Goal: Transaction & Acquisition: Purchase product/service

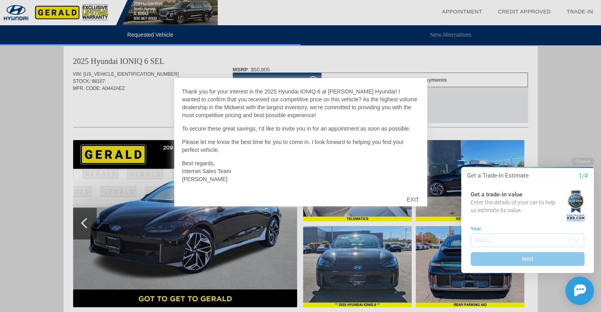
scroll to position [39, 0]
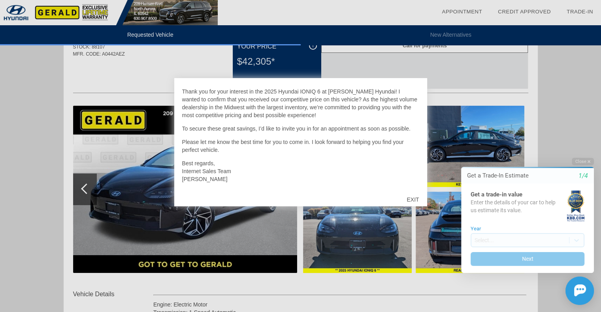
click at [410, 200] on div "EXIT" at bounding box center [412, 200] width 28 height 24
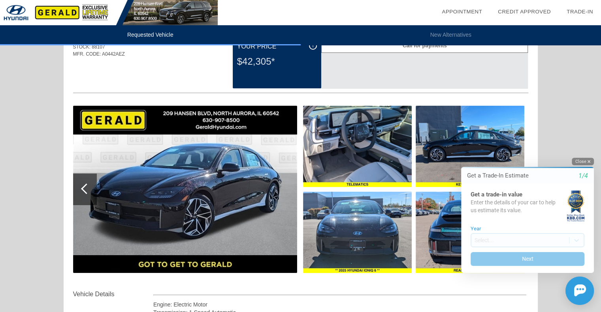
click at [584, 161] on button "Close" at bounding box center [582, 162] width 22 height 8
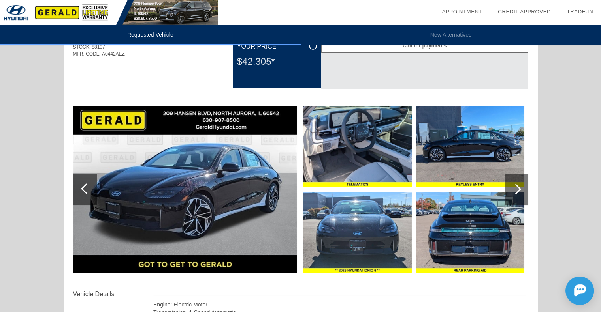
click at [518, 189] on div at bounding box center [515, 189] width 11 height 11
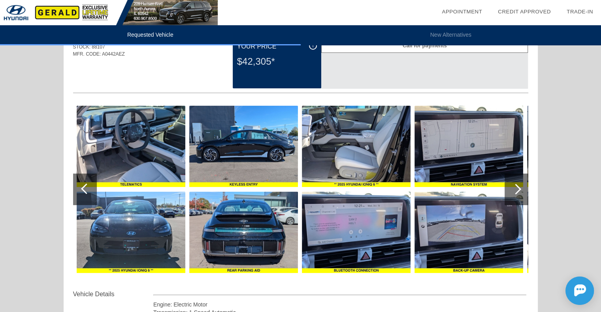
click at [518, 189] on div at bounding box center [515, 189] width 11 height 11
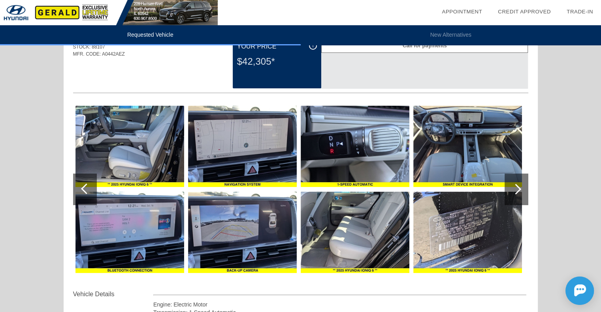
click at [518, 189] on div at bounding box center [515, 189] width 11 height 11
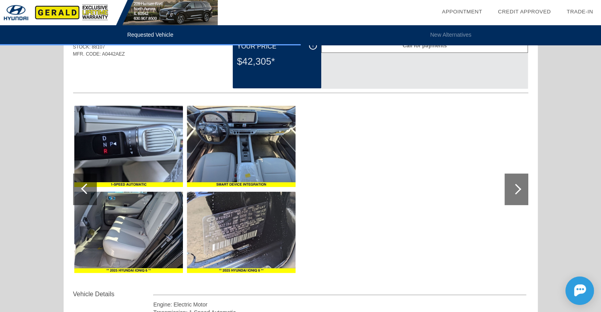
click at [518, 189] on div at bounding box center [515, 189] width 11 height 11
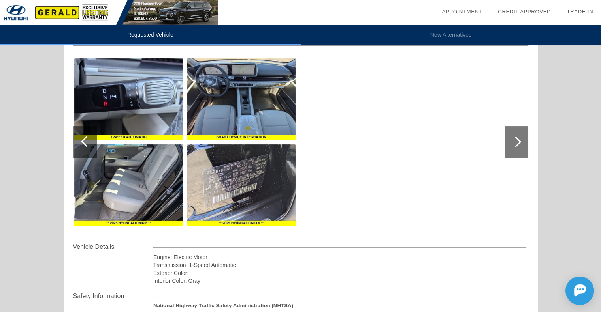
scroll to position [86, 0]
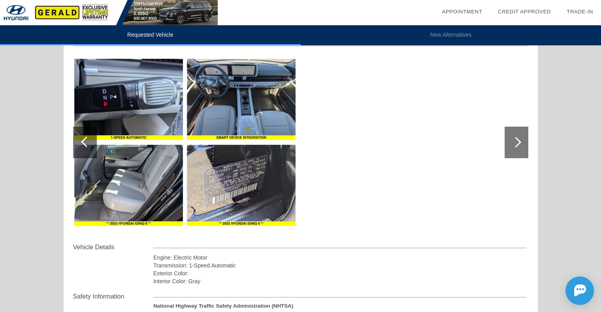
click at [243, 182] on img at bounding box center [241, 185] width 109 height 81
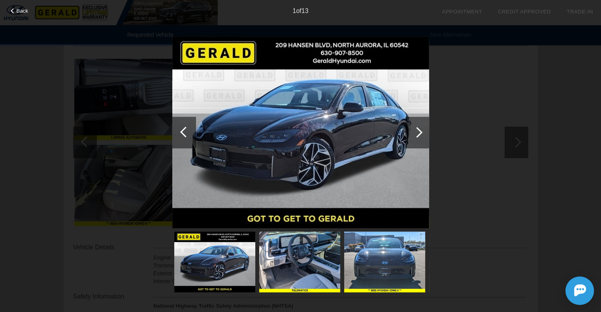
click at [421, 134] on div at bounding box center [417, 133] width 24 height 32
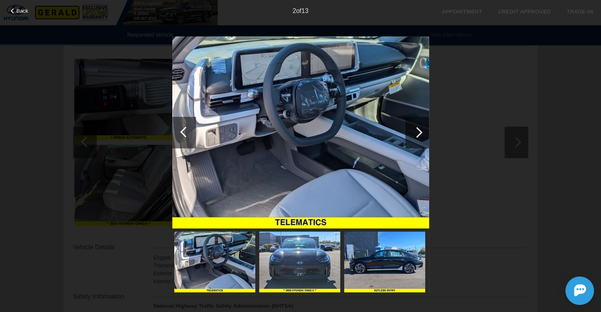
click at [421, 134] on div at bounding box center [417, 133] width 24 height 32
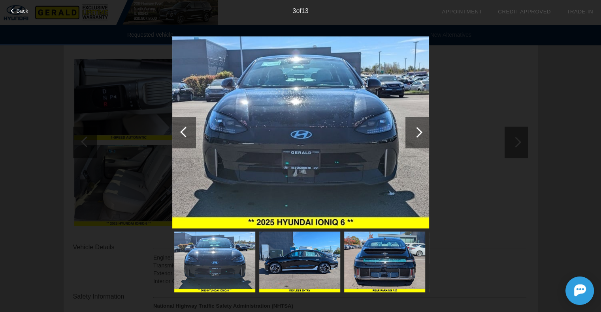
click at [421, 134] on div at bounding box center [417, 133] width 24 height 32
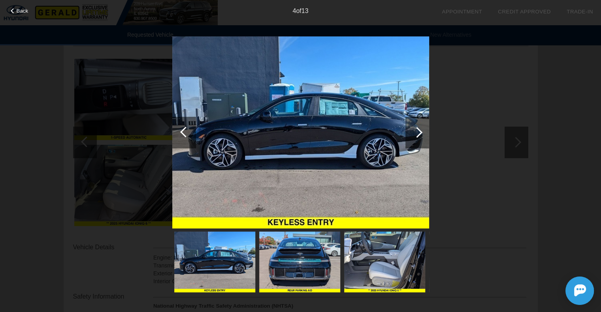
click at [421, 134] on div at bounding box center [417, 133] width 24 height 32
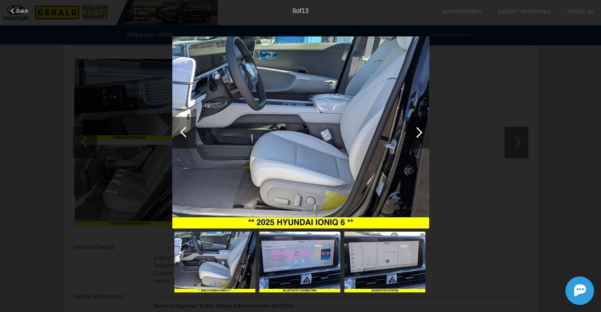
click at [421, 134] on div at bounding box center [417, 133] width 24 height 32
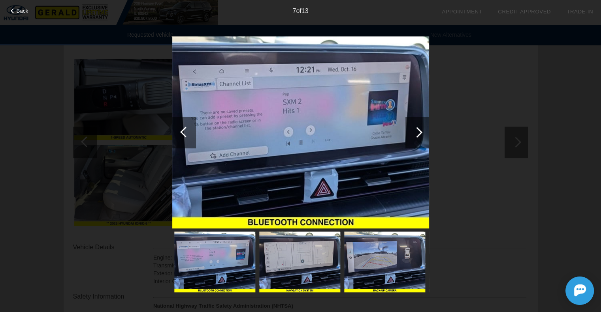
click at [421, 134] on div at bounding box center [417, 133] width 24 height 32
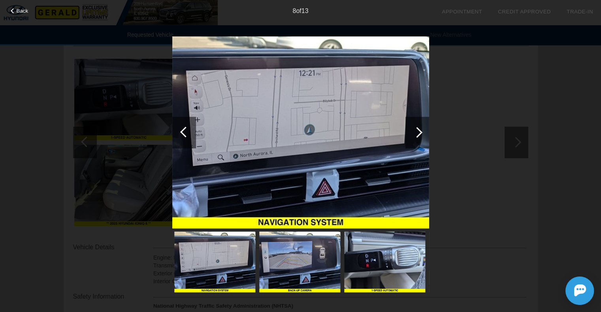
click at [421, 134] on div at bounding box center [417, 133] width 24 height 32
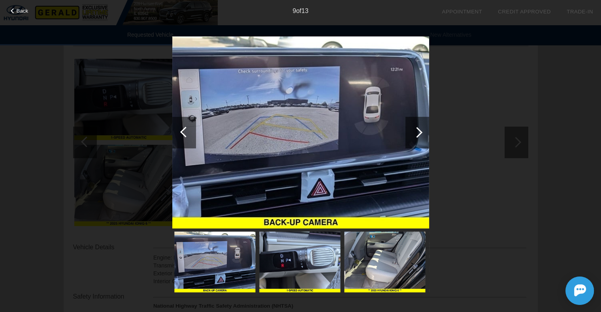
click at [421, 134] on div at bounding box center [417, 133] width 24 height 32
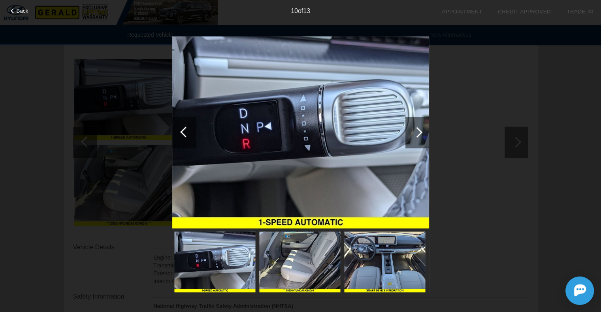
click at [421, 134] on div at bounding box center [417, 133] width 24 height 32
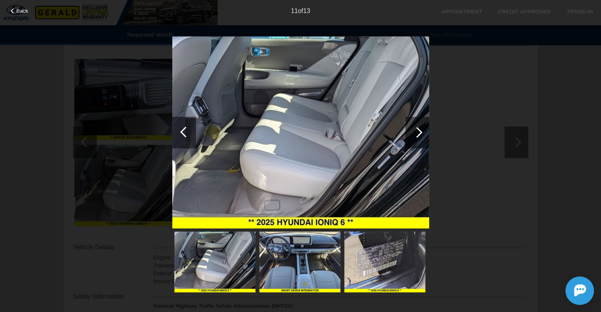
click at [421, 134] on div at bounding box center [417, 133] width 24 height 32
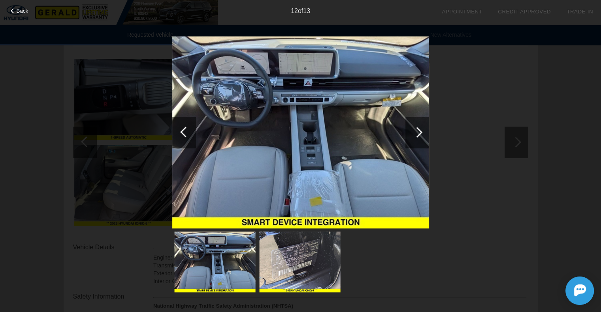
click at [421, 134] on div at bounding box center [417, 133] width 24 height 32
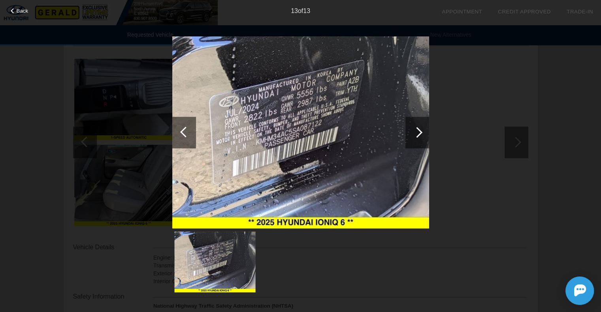
click at [421, 134] on div at bounding box center [417, 133] width 24 height 32
click at [22, 10] on span "Back" at bounding box center [23, 11] width 12 height 6
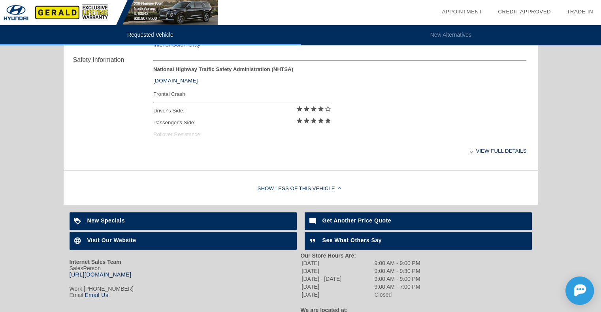
scroll to position [244, 0]
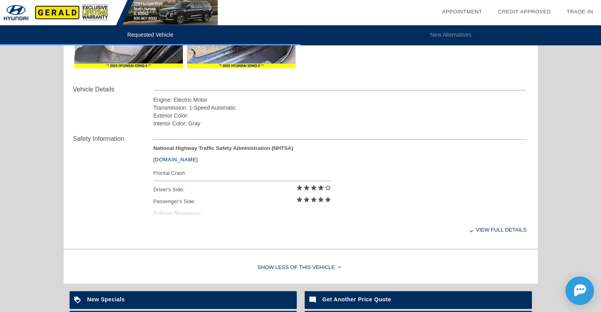
click at [501, 231] on div "View full details" at bounding box center [339, 229] width 373 height 19
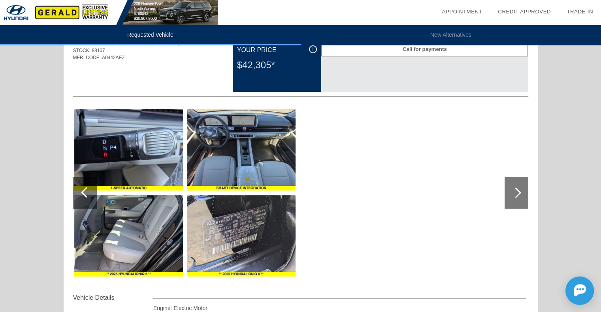
scroll to position [0, 0]
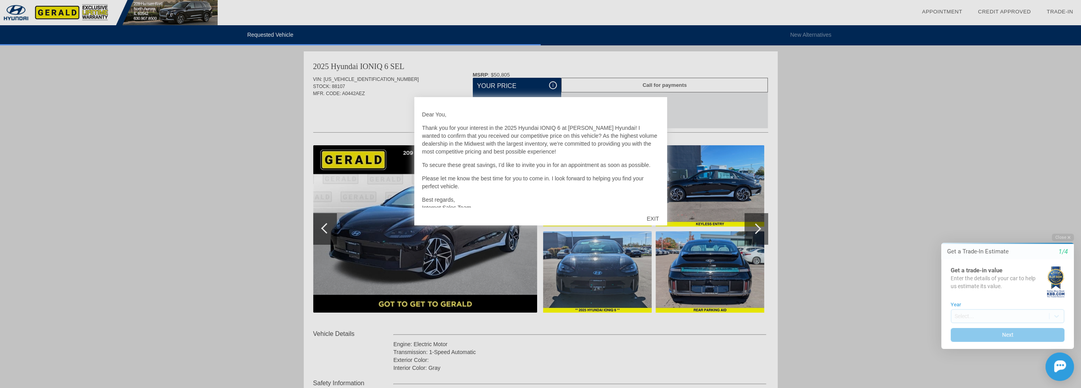
click at [657, 220] on div "EXIT" at bounding box center [652, 219] width 28 height 24
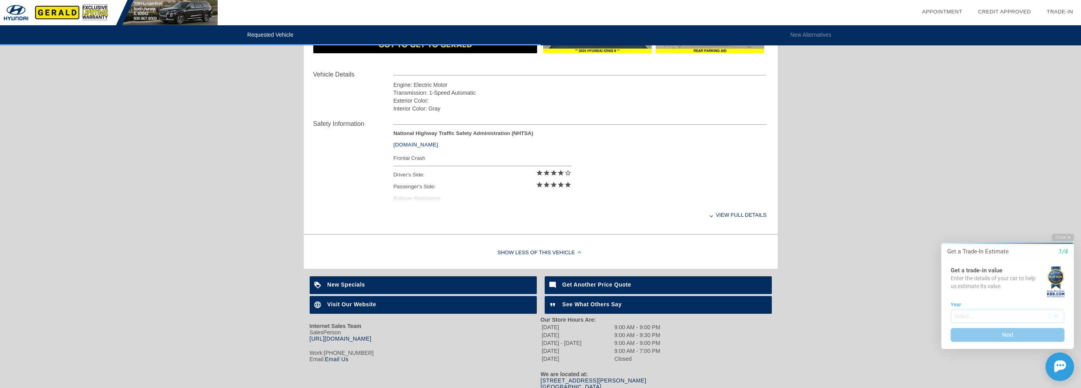
scroll to position [287, 0]
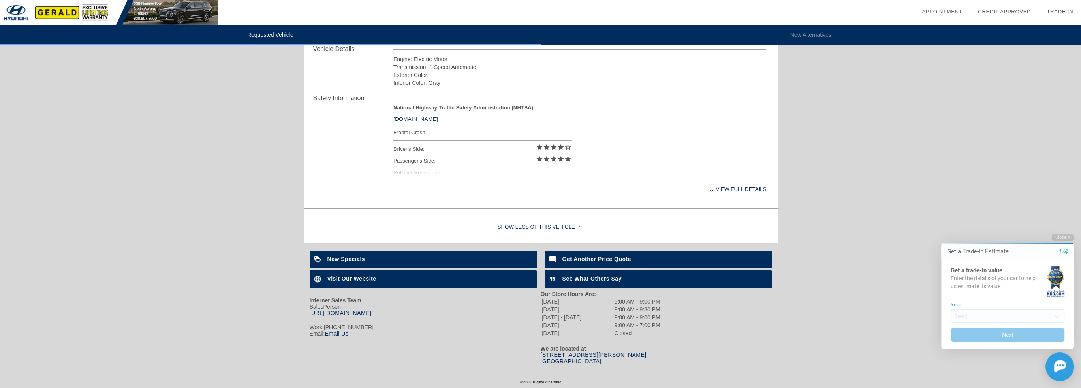
click at [556, 223] on div "Show Less of this Vehicle" at bounding box center [541, 228] width 474 height 32
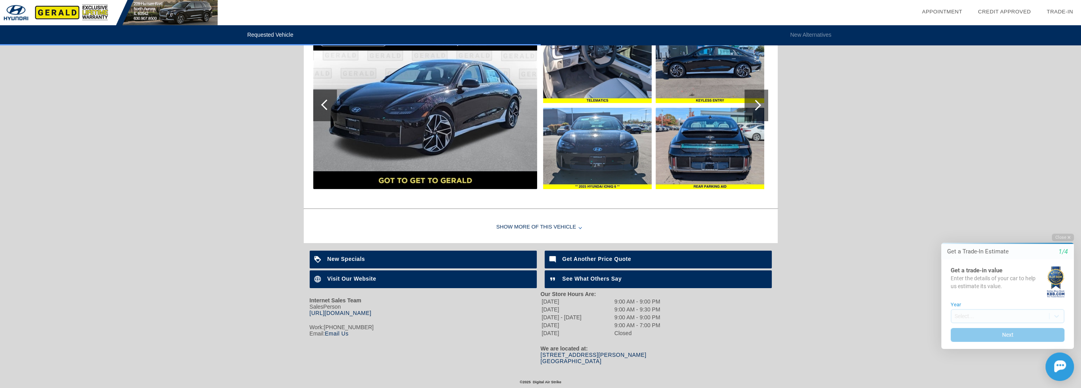
drag, startPoint x: 567, startPoint y: 222, endPoint x: 580, endPoint y: 221, distance: 13.1
click at [567, 222] on div "Show More of this Vehicle" at bounding box center [541, 228] width 474 height 32
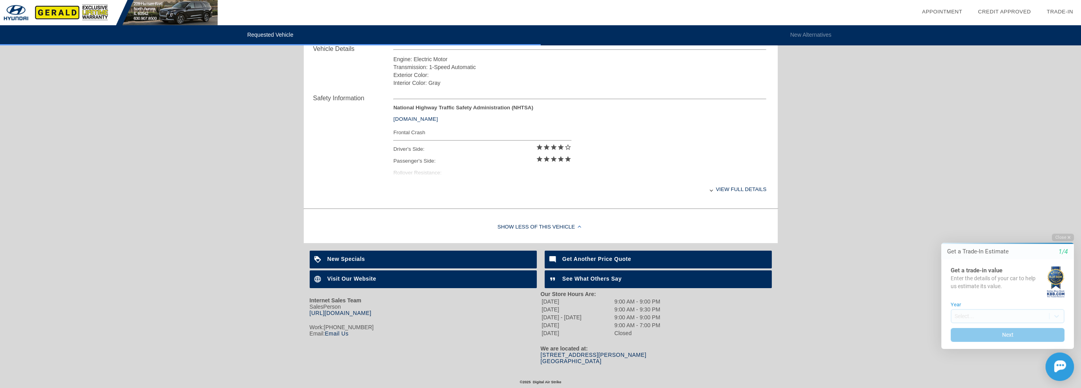
click at [724, 189] on div "View full details" at bounding box center [579, 189] width 373 height 19
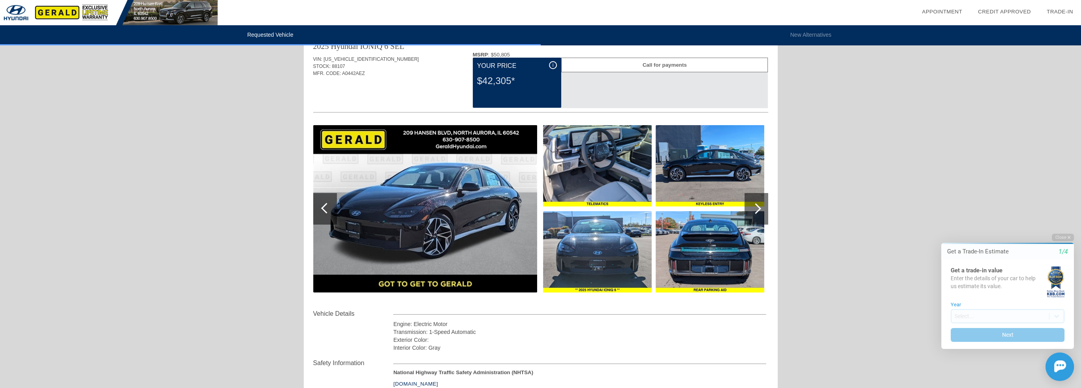
scroll to position [0, 0]
